Goal: Information Seeking & Learning: Learn about a topic

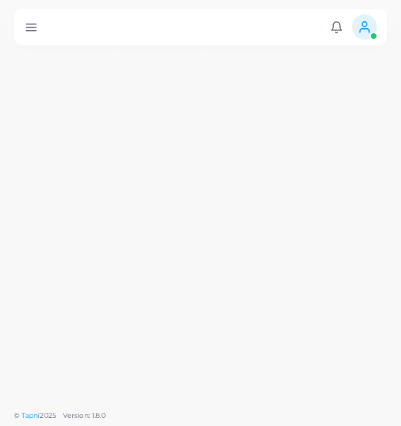
click at [31, 30] on line at bounding box center [31, 30] width 10 height 0
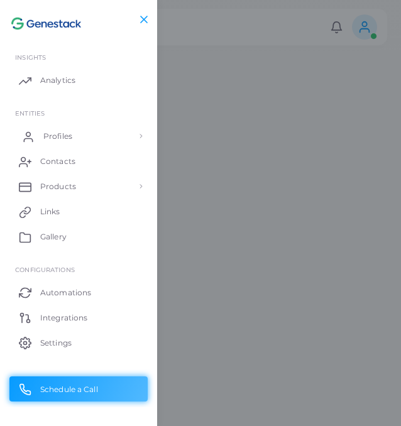
click at [33, 140] on icon at bounding box center [28, 137] width 13 height 13
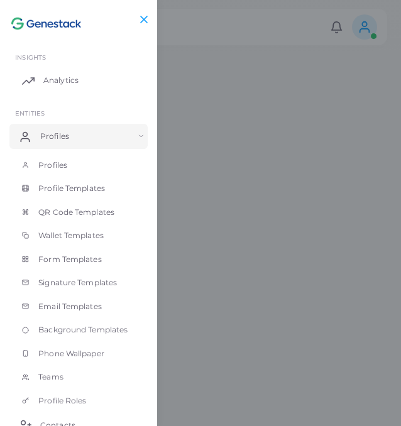
click at [55, 80] on span "Analytics" at bounding box center [60, 80] width 35 height 11
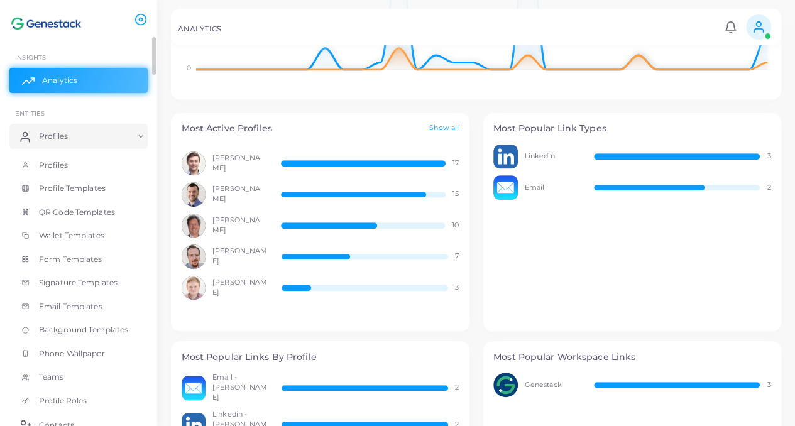
scroll to position [352, 0]
click at [243, 164] on span "Alexey Dubovenko" at bounding box center [239, 163] width 55 height 20
click at [304, 158] on div "Alexey Dubovenko 17" at bounding box center [321, 163] width 278 height 25
click at [400, 127] on link "Show all" at bounding box center [444, 128] width 30 height 11
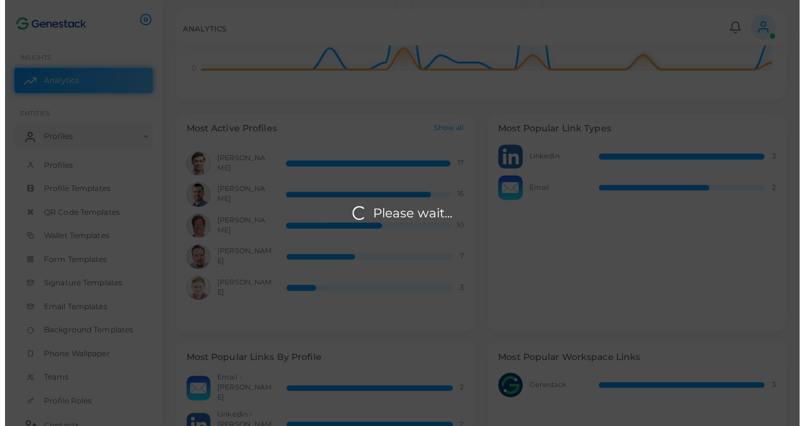
scroll to position [11, 10]
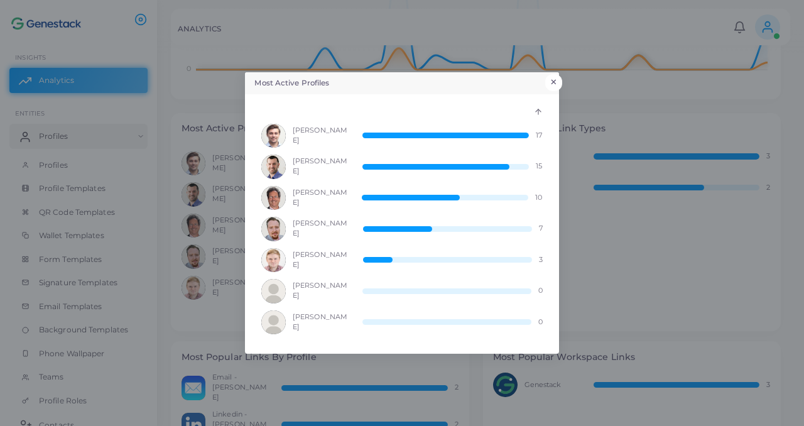
click at [400, 85] on button "×" at bounding box center [554, 82] width 17 height 16
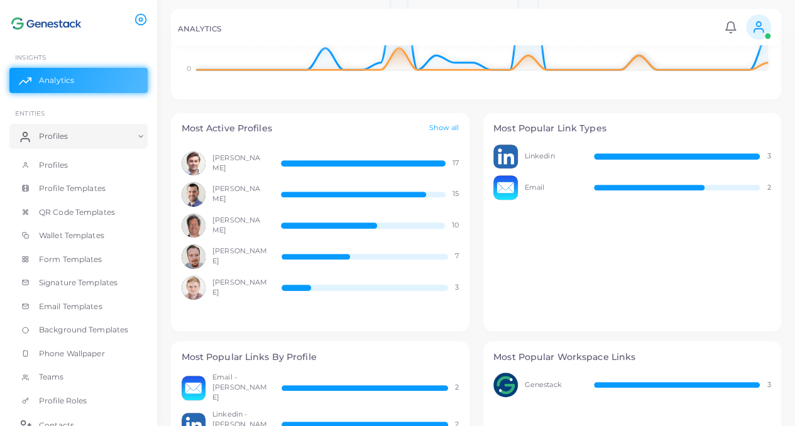
click at [400, 157] on img at bounding box center [505, 157] width 25 height 25
click at [400, 189] on img at bounding box center [505, 187] width 25 height 25
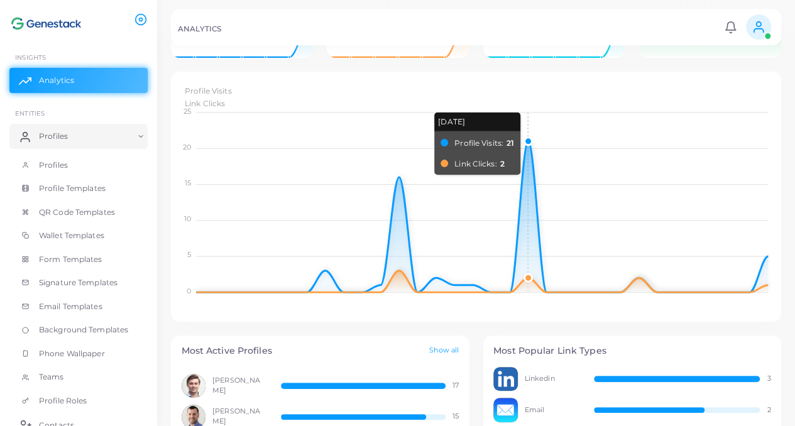
click at [400, 165] on foreignobject "Profile Visits Link Clicks" at bounding box center [477, 192] width 590 height 220
click at [400, 144] on foreignobject "Profile Visits Link Clicks" at bounding box center [477, 192] width 590 height 220
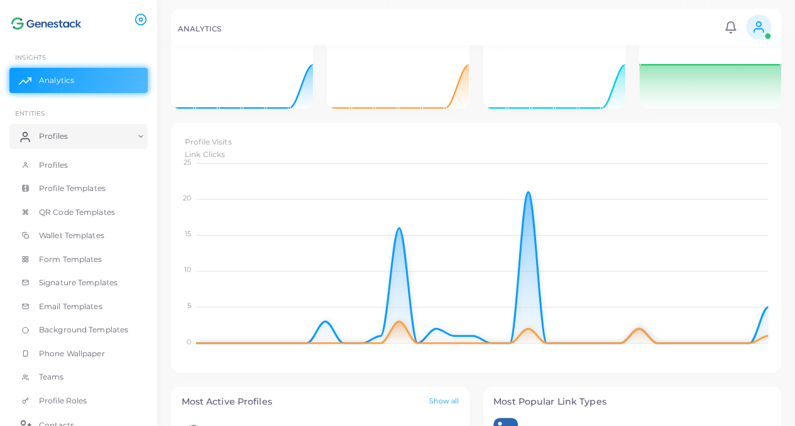
scroll to position [69, 0]
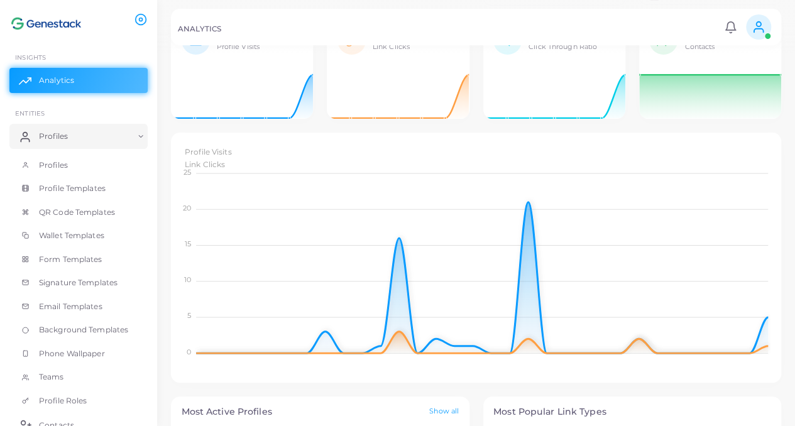
click at [313, 114] on div "52 Profile Visits 06 Oct 2025 Profile Visits: 5" at bounding box center [242, 74] width 156 height 117
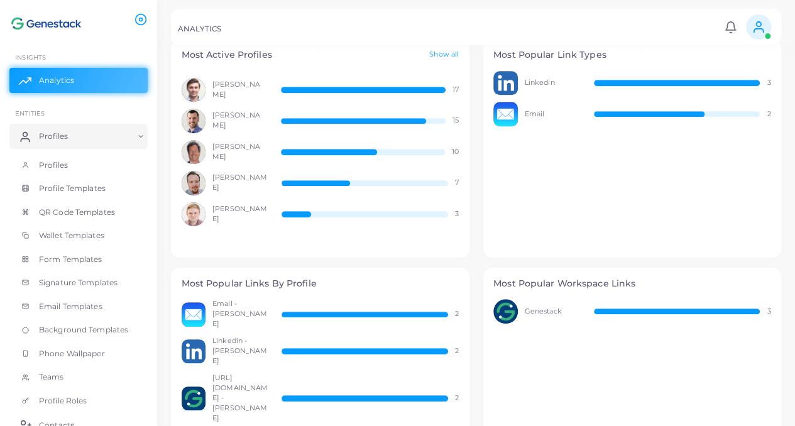
scroll to position [425, 0]
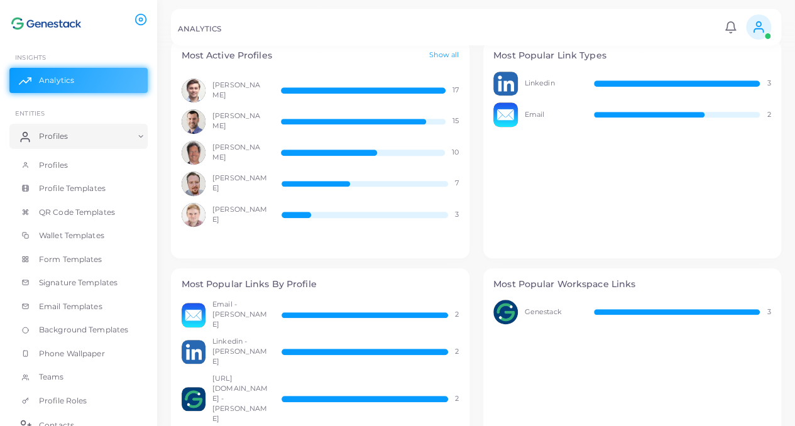
click at [400, 61] on div "Most Active Profiles Show all" at bounding box center [320, 55] width 299 height 31
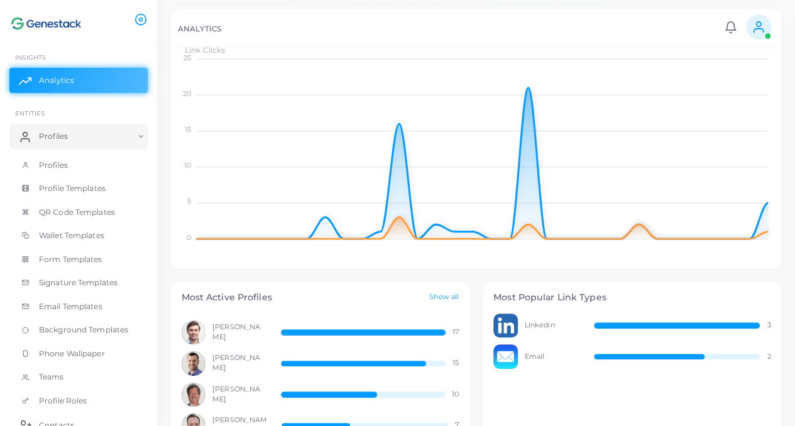
scroll to position [195, 0]
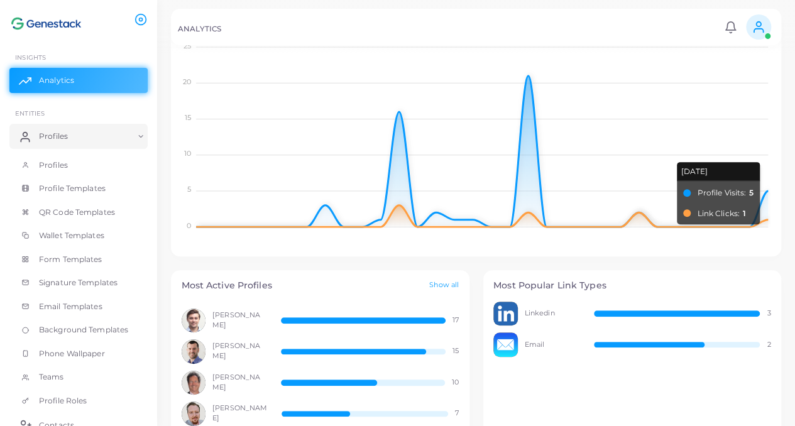
click at [400, 190] on foreignobject "Profile Visits Link Clicks" at bounding box center [477, 126] width 590 height 220
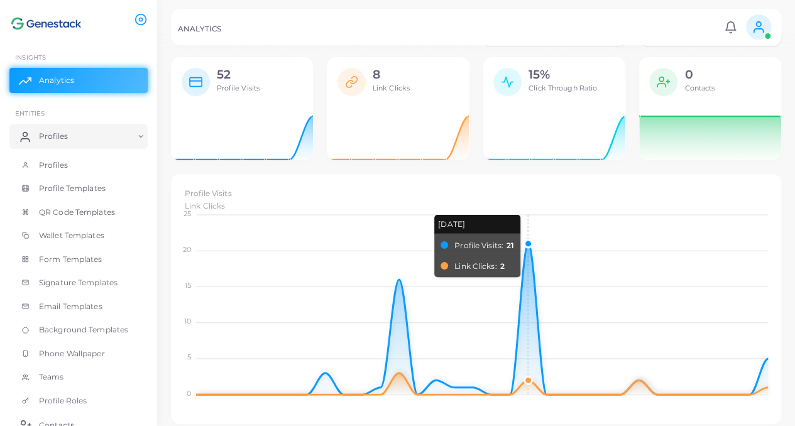
scroll to position [26, 0]
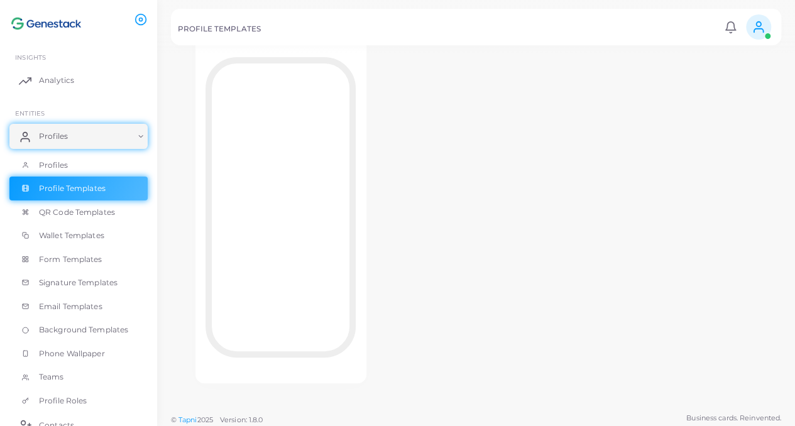
scroll to position [111, 0]
